Goal: Task Accomplishment & Management: Manage account settings

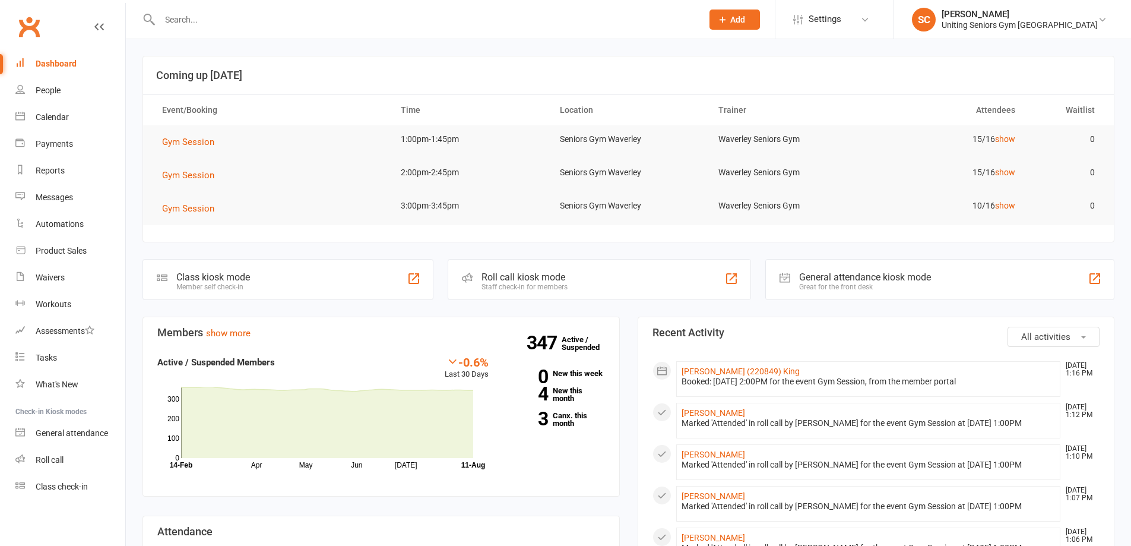
click at [382, 20] on input "text" at bounding box center [425, 19] width 538 height 17
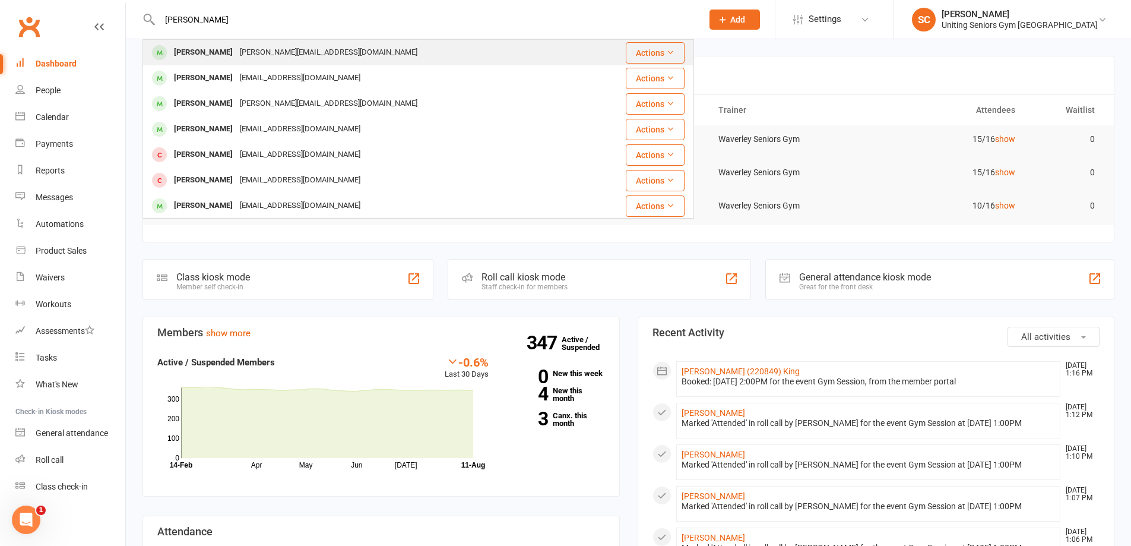
type input "alison h"
click at [391, 43] on div "Alison Harvie alisonharvie@hotmail.com" at bounding box center [365, 52] width 442 height 24
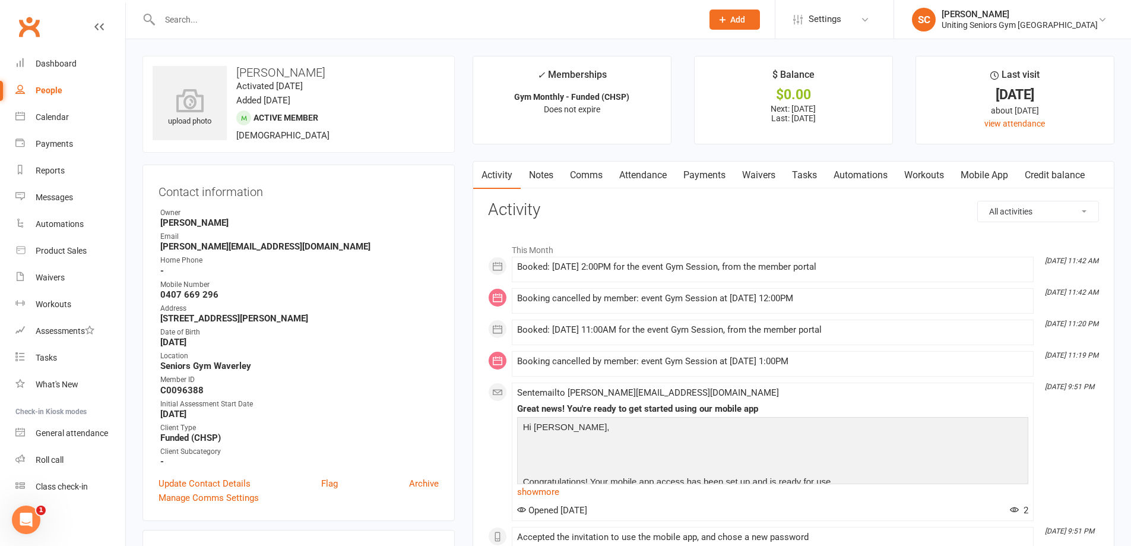
click at [661, 181] on link "Attendance" at bounding box center [643, 175] width 64 height 27
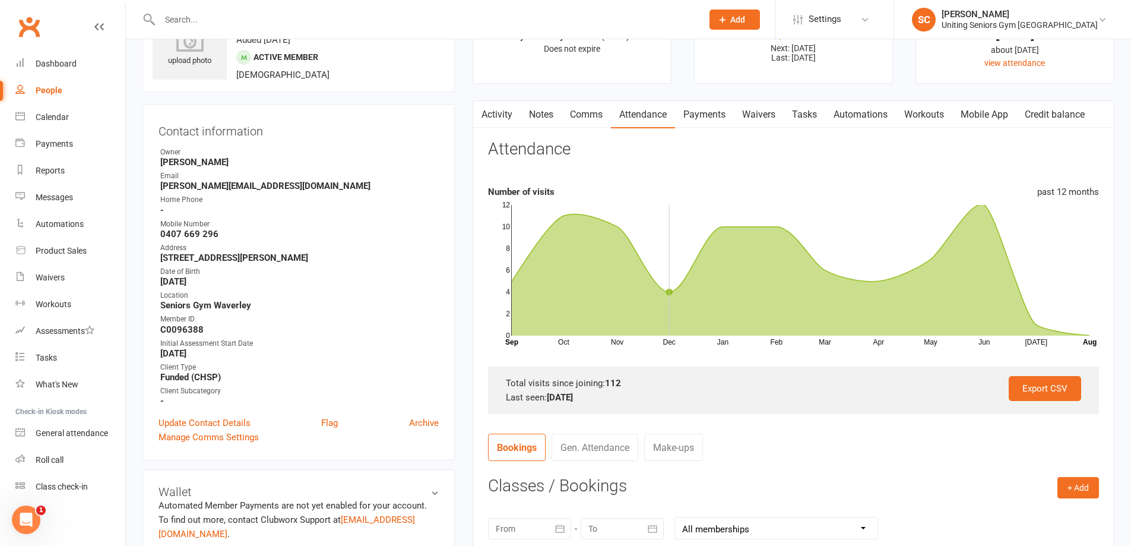
scroll to position [297, 0]
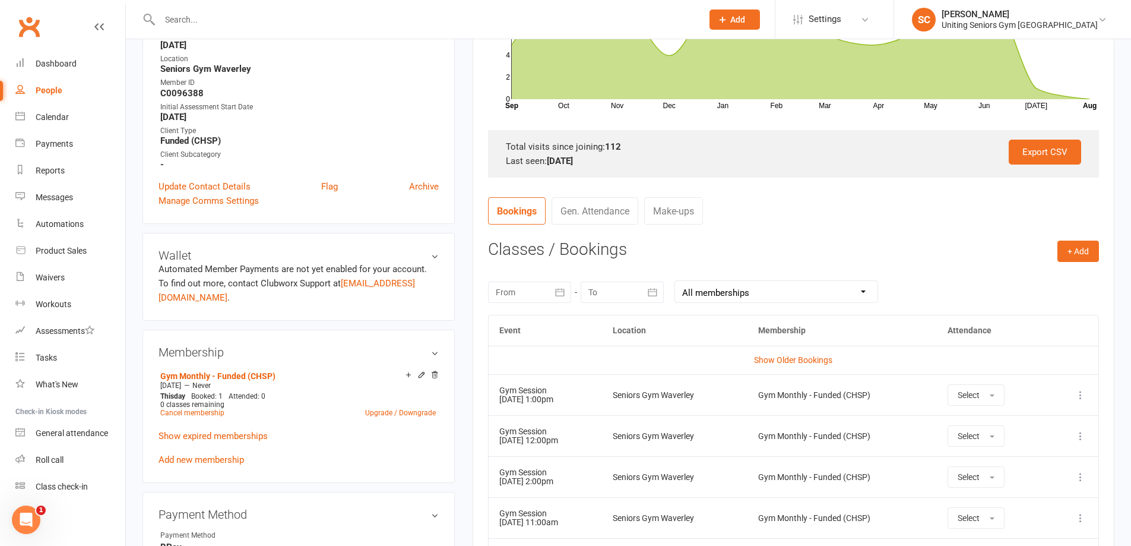
click at [1078, 390] on icon at bounding box center [1081, 395] width 12 height 12
click at [1022, 464] on link "Remove booking" at bounding box center [1029, 466] width 118 height 24
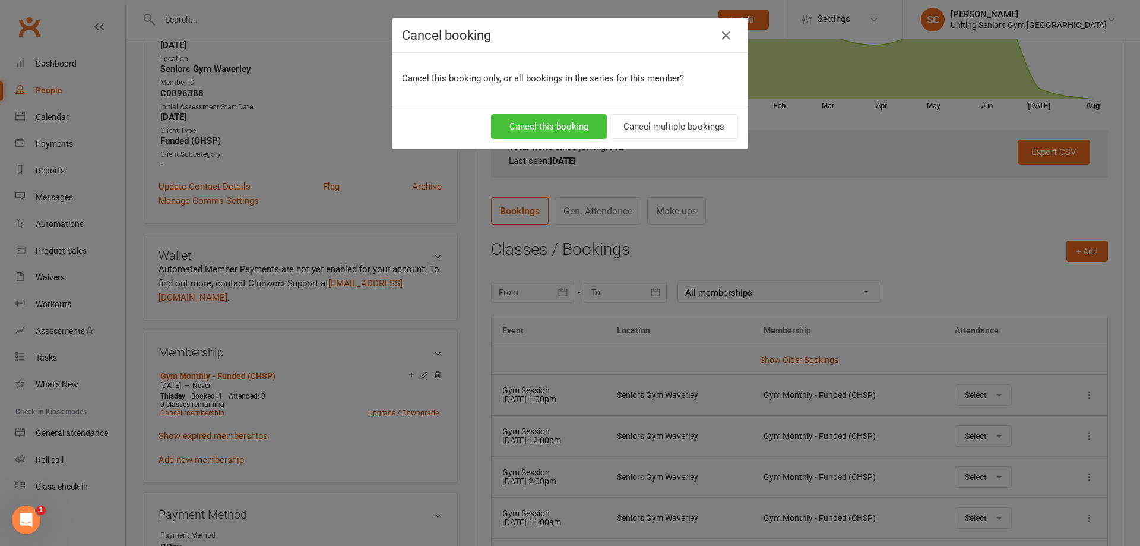
click at [571, 124] on button "Cancel this booking" at bounding box center [549, 126] width 116 height 25
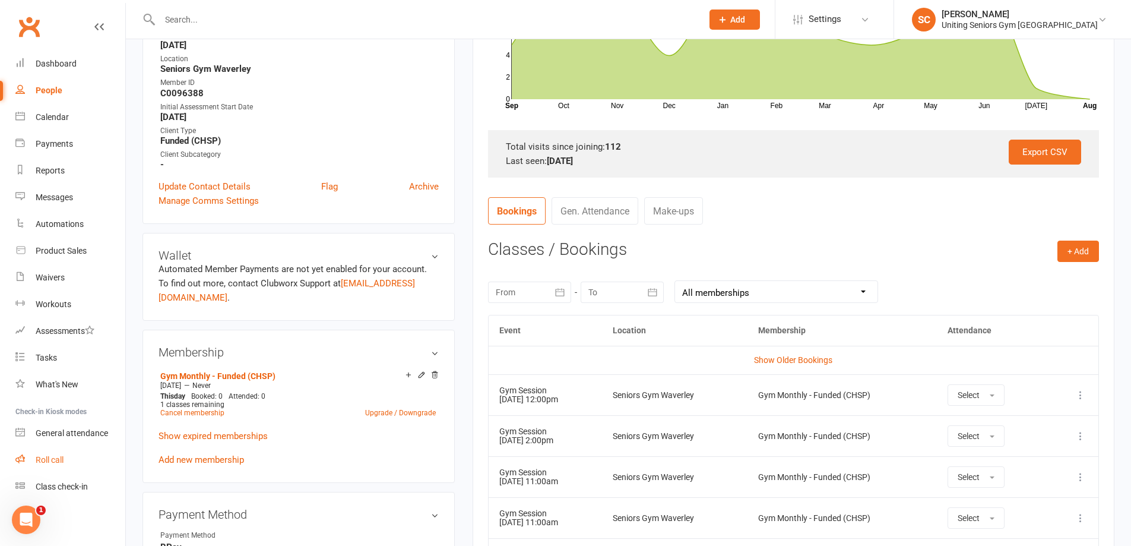
click at [59, 464] on div "Roll call" at bounding box center [50, 460] width 28 height 10
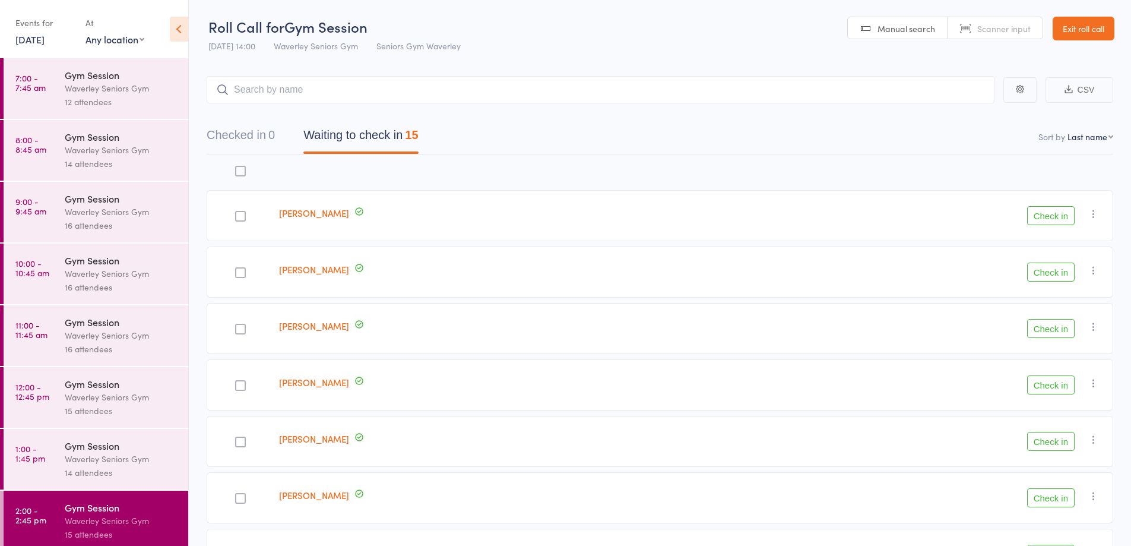
click at [59, 454] on link "1:00 - 1:45 pm Gym Session Waverley Seniors Gym 14 attendees" at bounding box center [96, 459] width 185 height 61
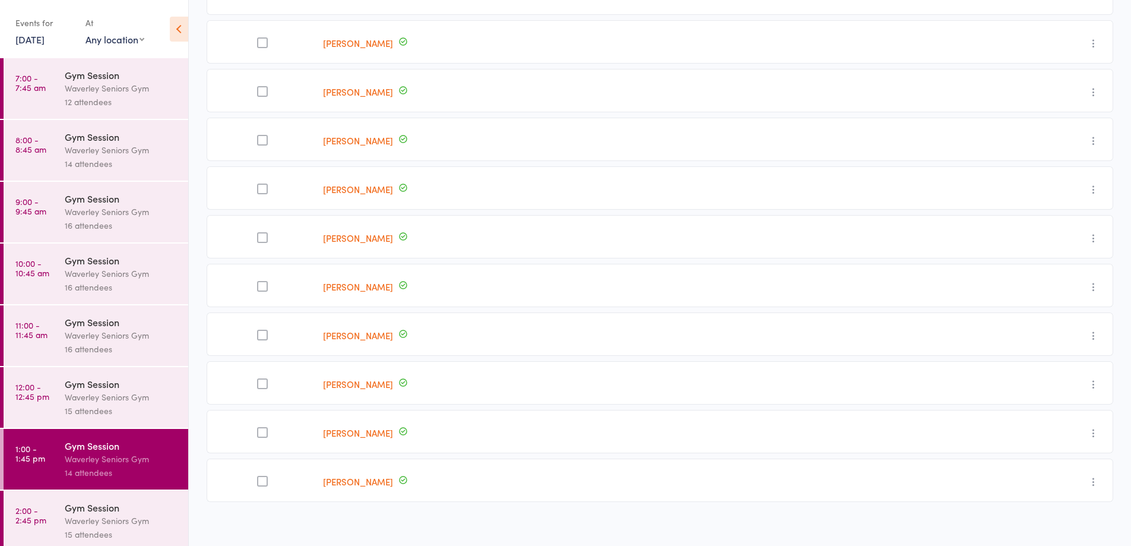
scroll to position [325, 0]
